Goal: Navigation & Orientation: Find specific page/section

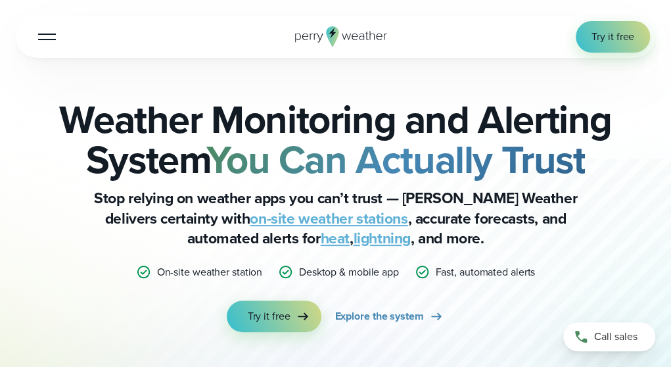
drag, startPoint x: 55, startPoint y: 37, endPoint x: 64, endPoint y: 32, distance: 10.6
click at [64, 32] on div "Open Menu Log in Try it free How it Works" at bounding box center [335, 37] width 639 height 42
click at [49, 36] on div at bounding box center [47, 36] width 18 height 1
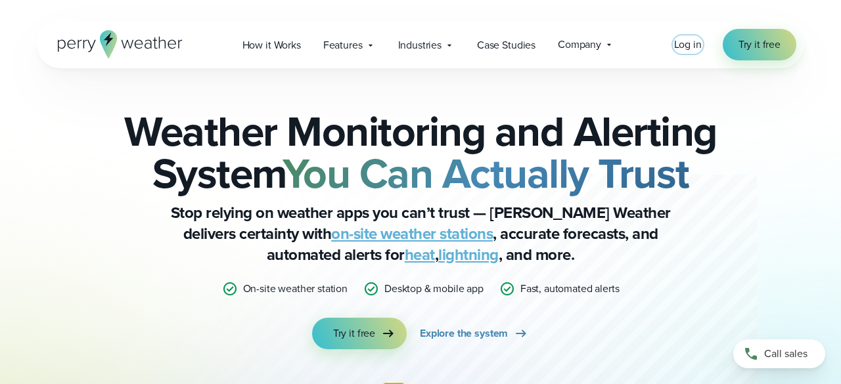
click at [670, 44] on span "Log in" at bounding box center [688, 44] width 28 height 15
